Goal: Task Accomplishment & Management: Complete application form

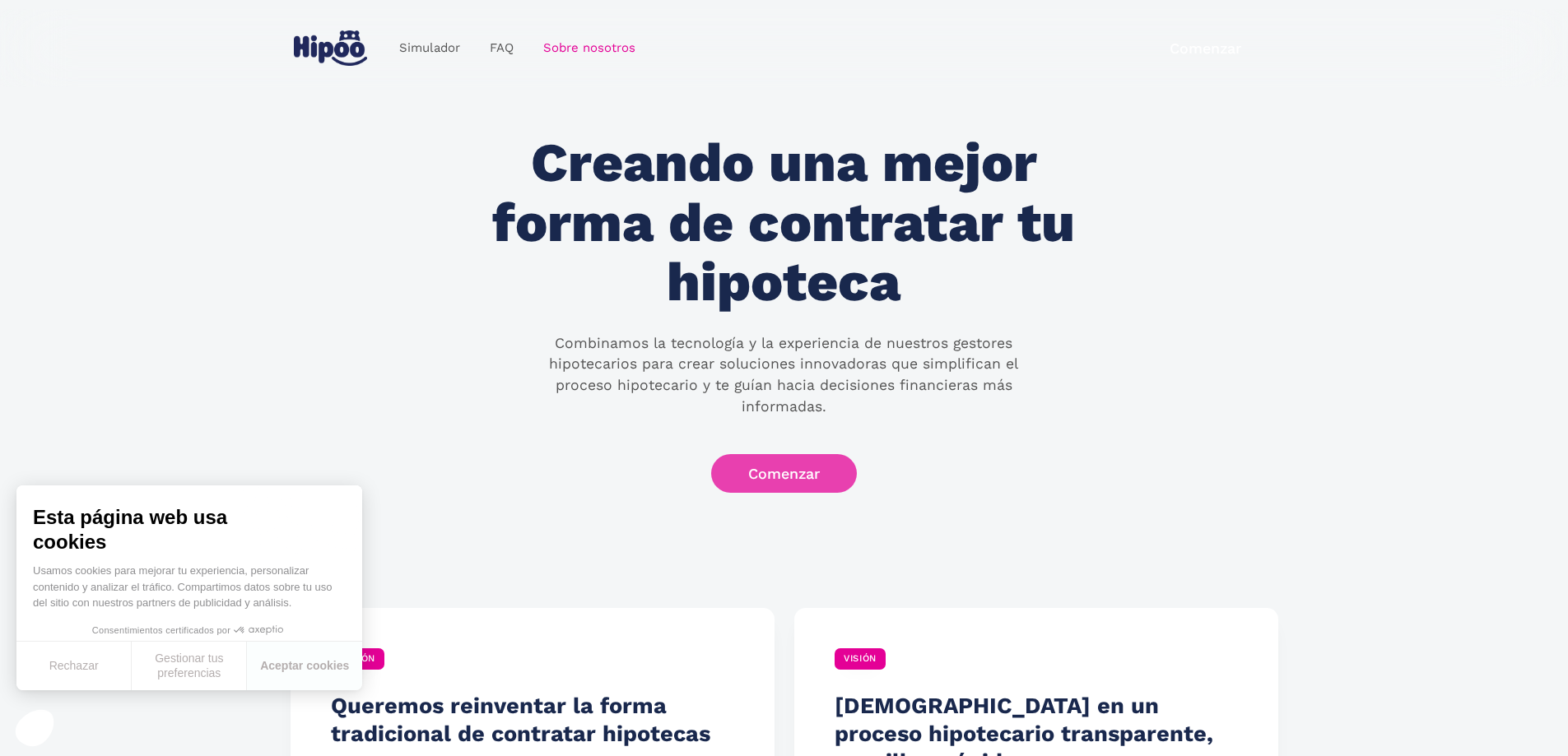
click at [802, 454] on link "Comenzar" at bounding box center [784, 473] width 145 height 39
click at [272, 668] on button "Aceptar cookies" at bounding box center [305, 666] width 116 height 49
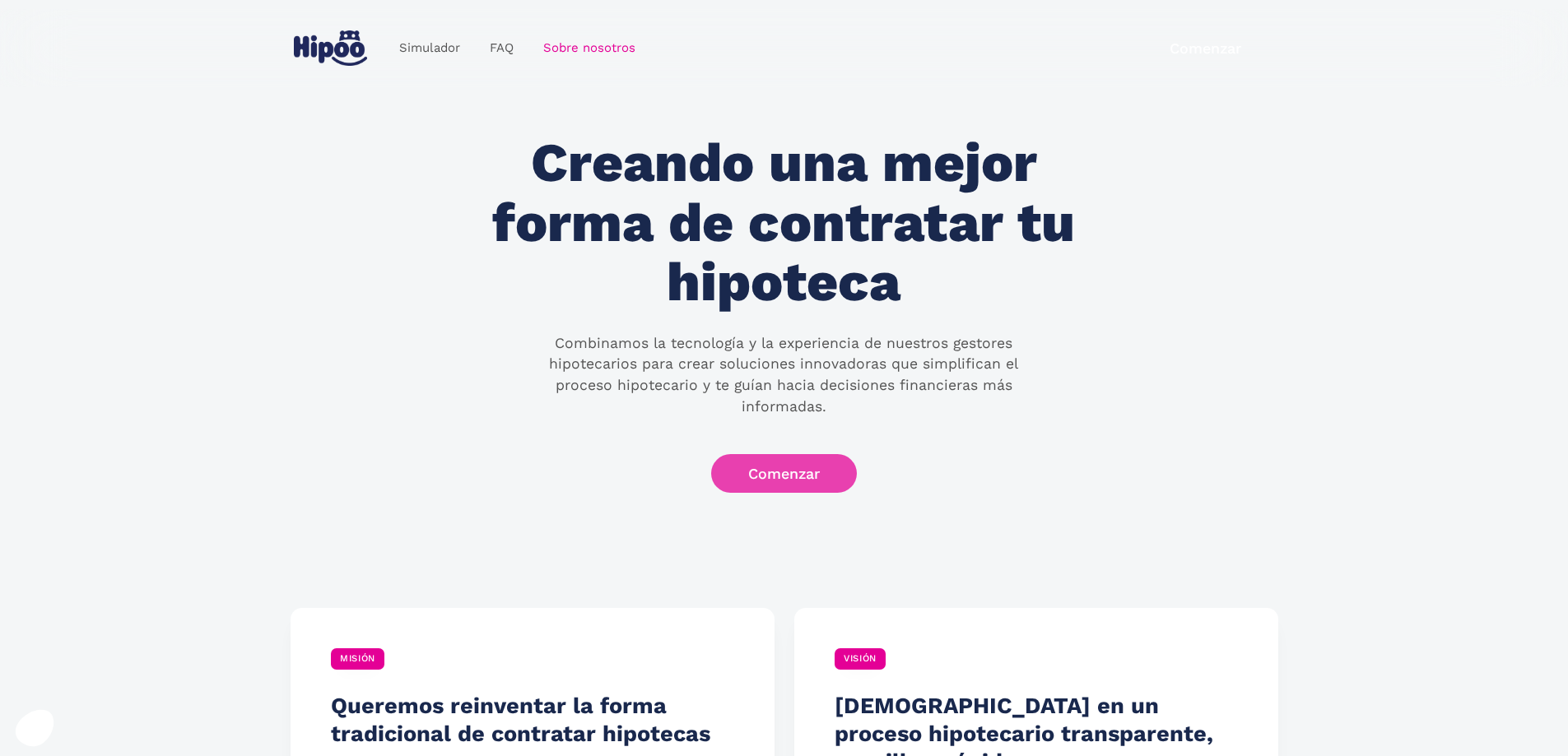
click at [793, 466] on link "Comenzar" at bounding box center [784, 473] width 145 height 39
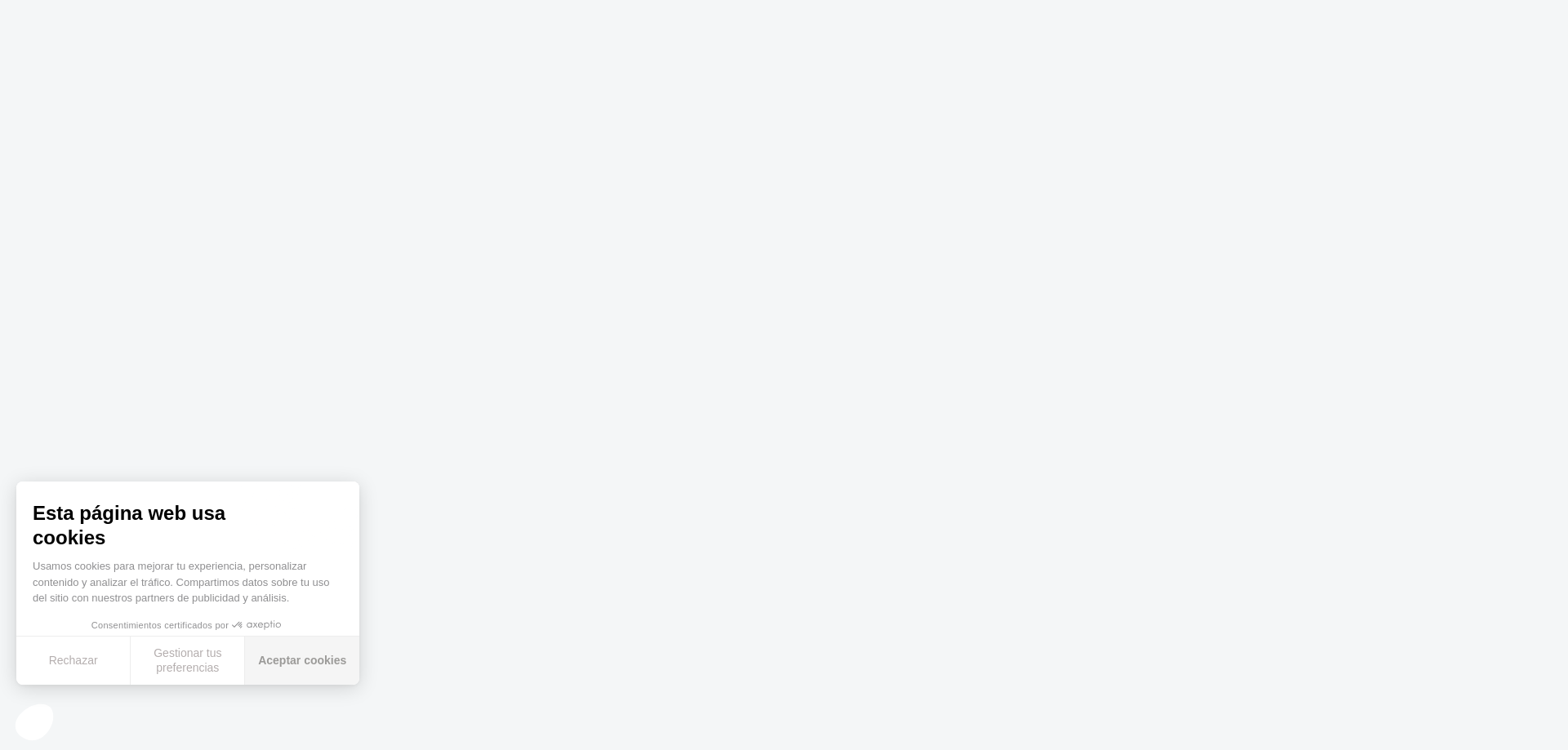
click at [296, 666] on button "Aceptar cookies" at bounding box center [302, 661] width 115 height 48
